Goal: Information Seeking & Learning: Check status

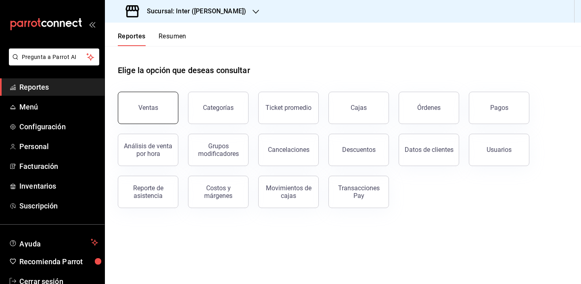
click at [159, 107] on button "Ventas" at bounding box center [148, 108] width 61 height 32
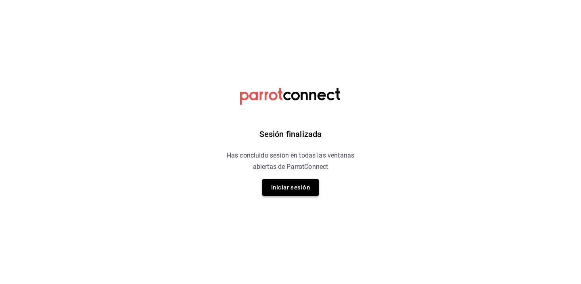
click at [287, 191] on button "Iniciar sesión" at bounding box center [290, 187] width 56 height 17
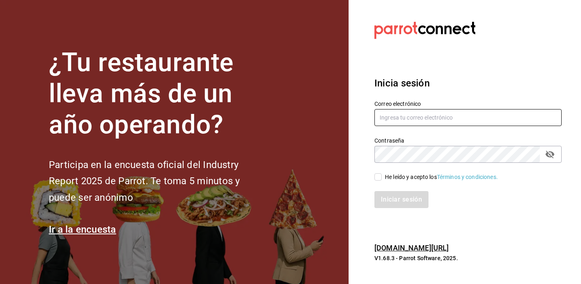
type input "[EMAIL_ADDRESS][DOMAIN_NAME]"
click at [380, 176] on input "He leído y acepto los Términos y condiciones." at bounding box center [377, 176] width 7 height 7
checkbox input "true"
click at [393, 194] on button "Iniciar sesión" at bounding box center [401, 199] width 54 height 17
click at [497, 206] on div "Iniciar sesión" at bounding box center [467, 199] width 187 height 17
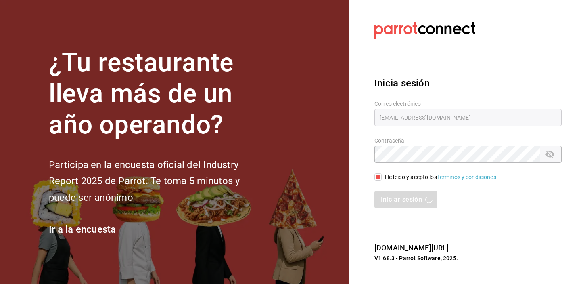
click at [526, 86] on h3 "Inicia sesión" at bounding box center [467, 83] width 187 height 15
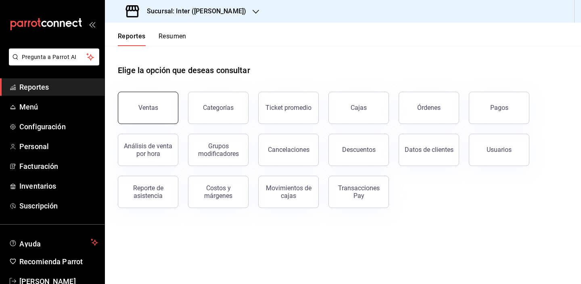
click at [157, 106] on div "Ventas" at bounding box center [148, 108] width 20 height 8
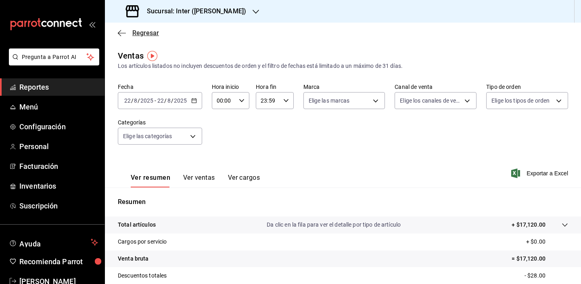
click at [130, 33] on span "Regresar" at bounding box center [138, 33] width 41 height 8
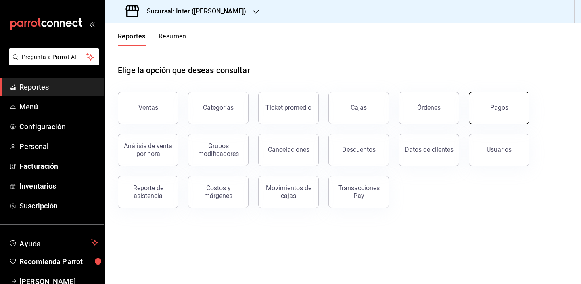
click at [515, 106] on button "Pagos" at bounding box center [499, 108] width 61 height 32
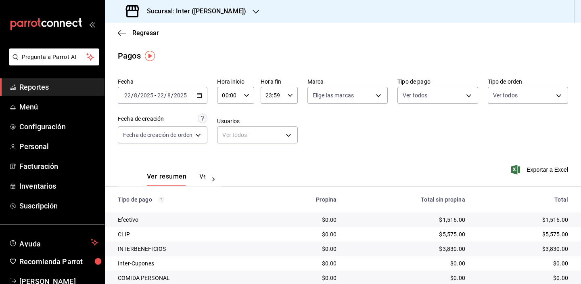
click at [466, 135] on div "Fecha 2025-08-22 22 / 8 / 2025 - 2025-08-22 22 / 8 / 2025 Hora inicio 00:00 Hor…" at bounding box center [343, 114] width 450 height 78
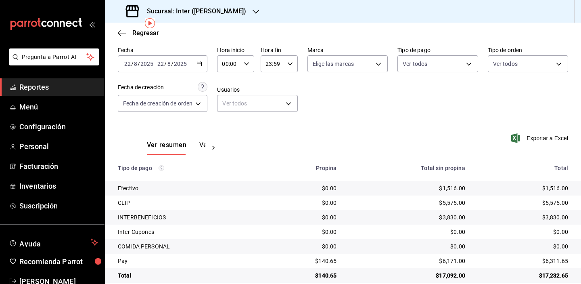
scroll to position [31, 0]
click at [203, 145] on button "Ver pagos" at bounding box center [214, 148] width 30 height 14
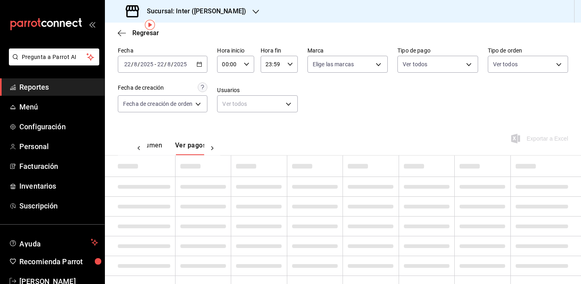
scroll to position [0, 24]
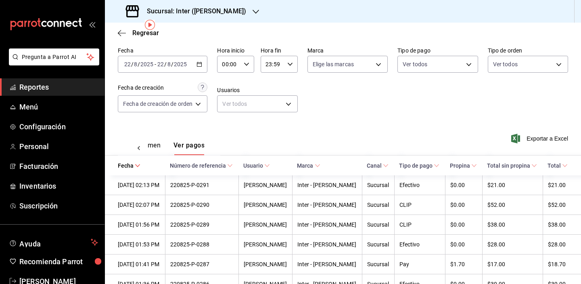
click at [158, 142] on button "Ver resumen" at bounding box center [142, 148] width 38 height 14
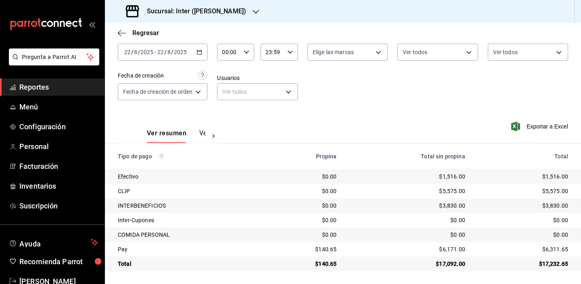
scroll to position [43, 0]
